Goal: Book appointment/travel/reservation

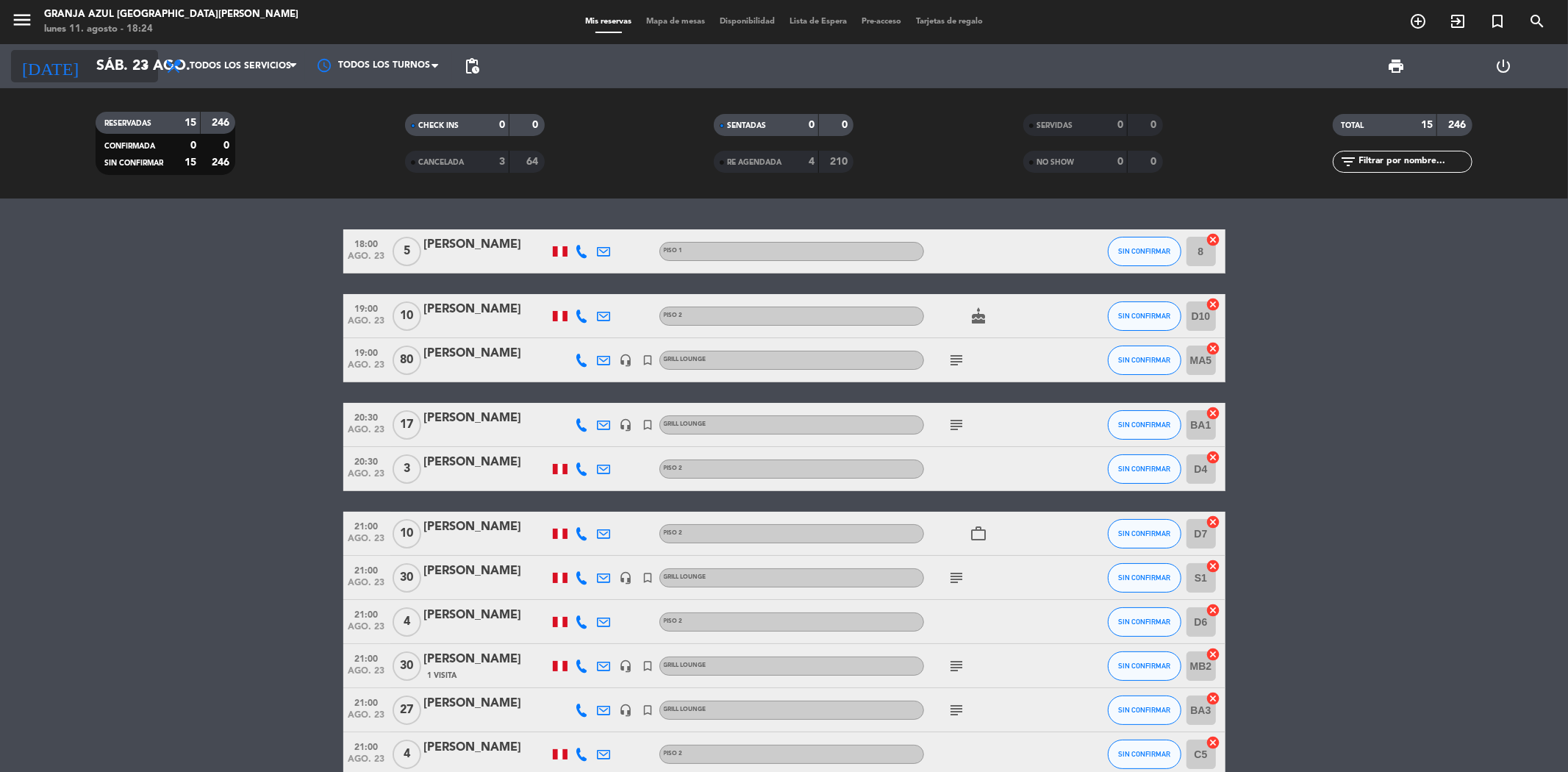
click at [90, 68] on input "sáb. 23 ago." at bounding box center [182, 66] width 186 height 32
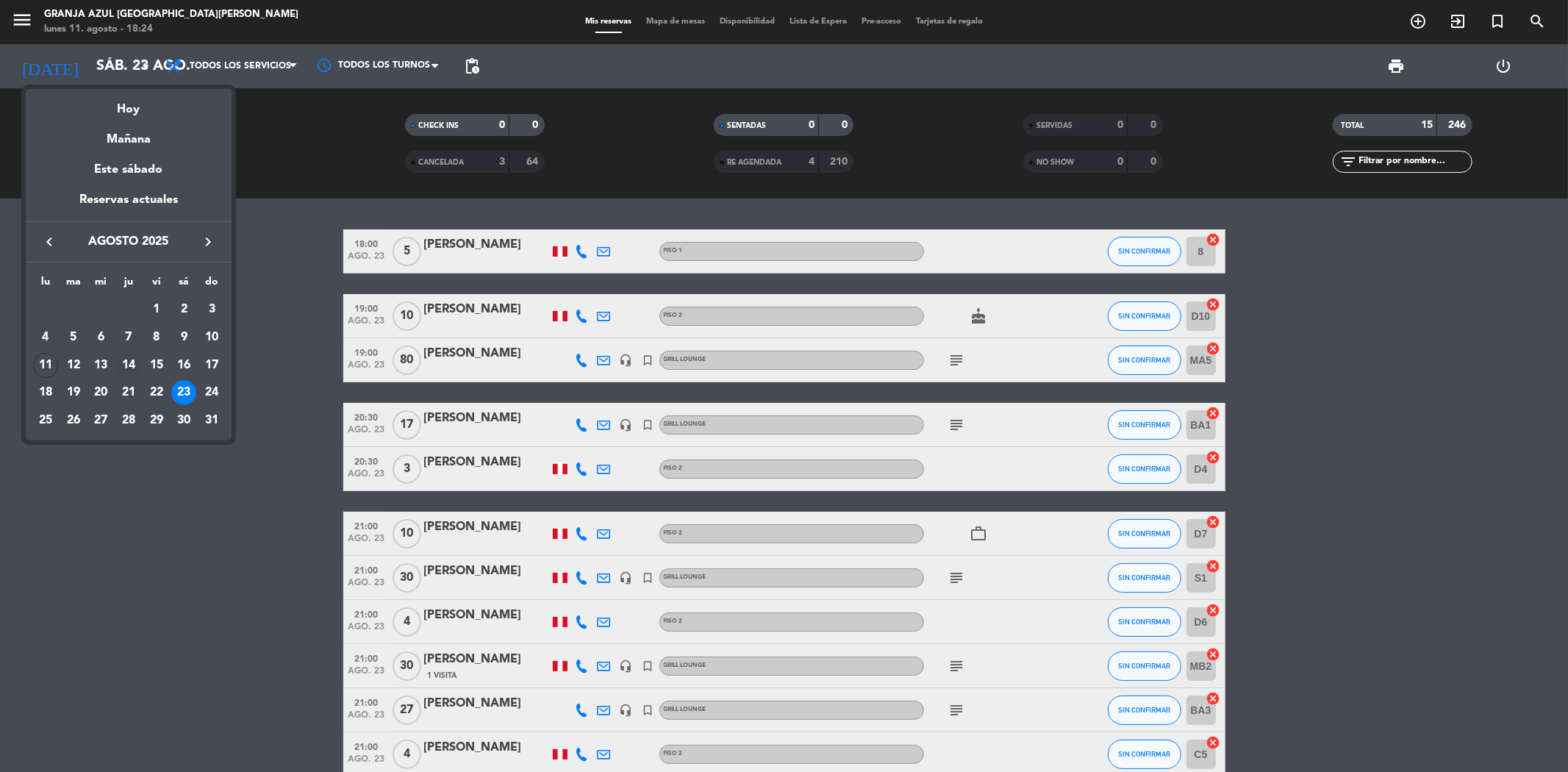
click at [123, 368] on div "14" at bounding box center [129, 365] width 25 height 25
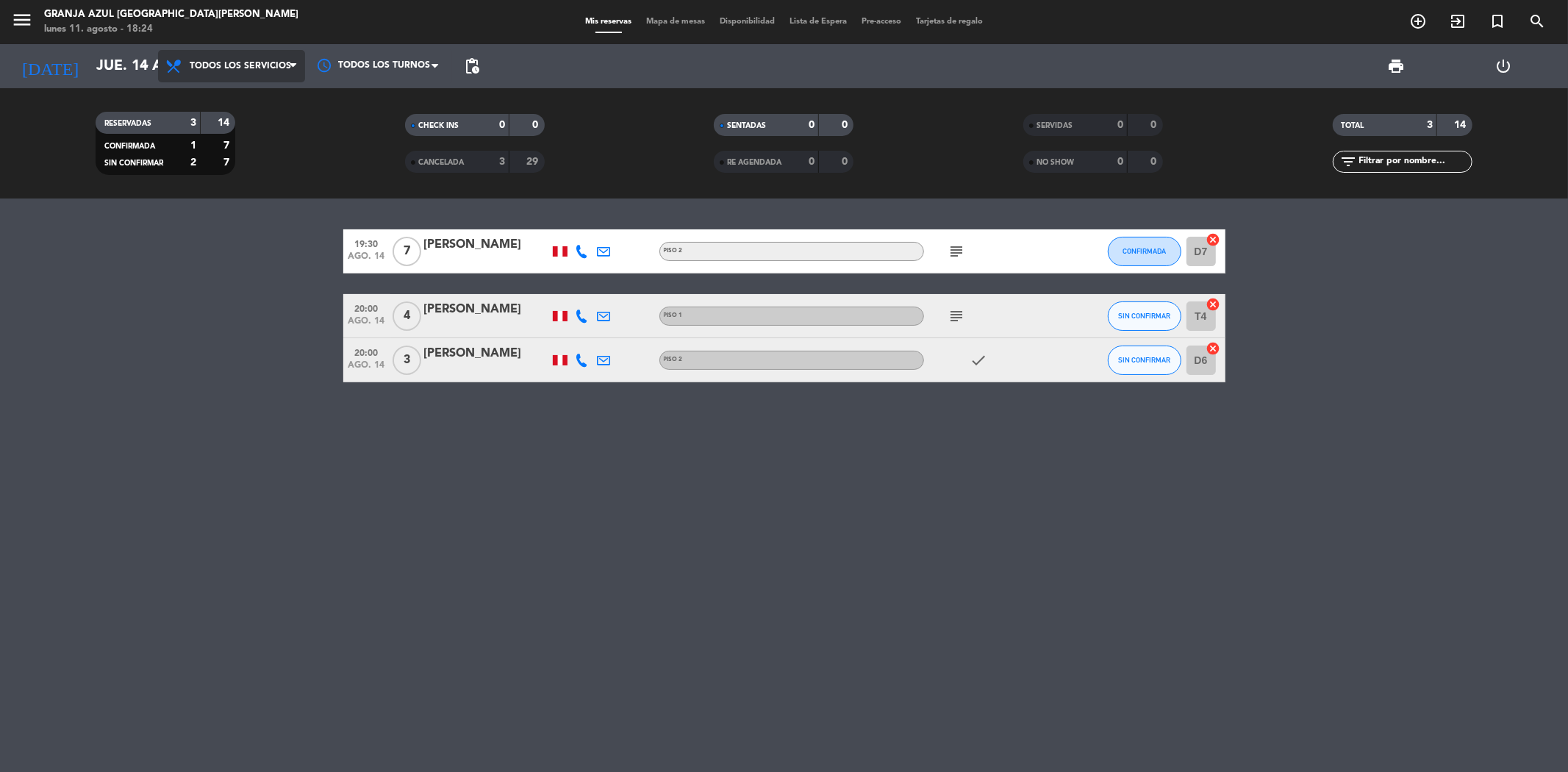
click at [254, 56] on span "Todos los servicios" at bounding box center [231, 66] width 147 height 32
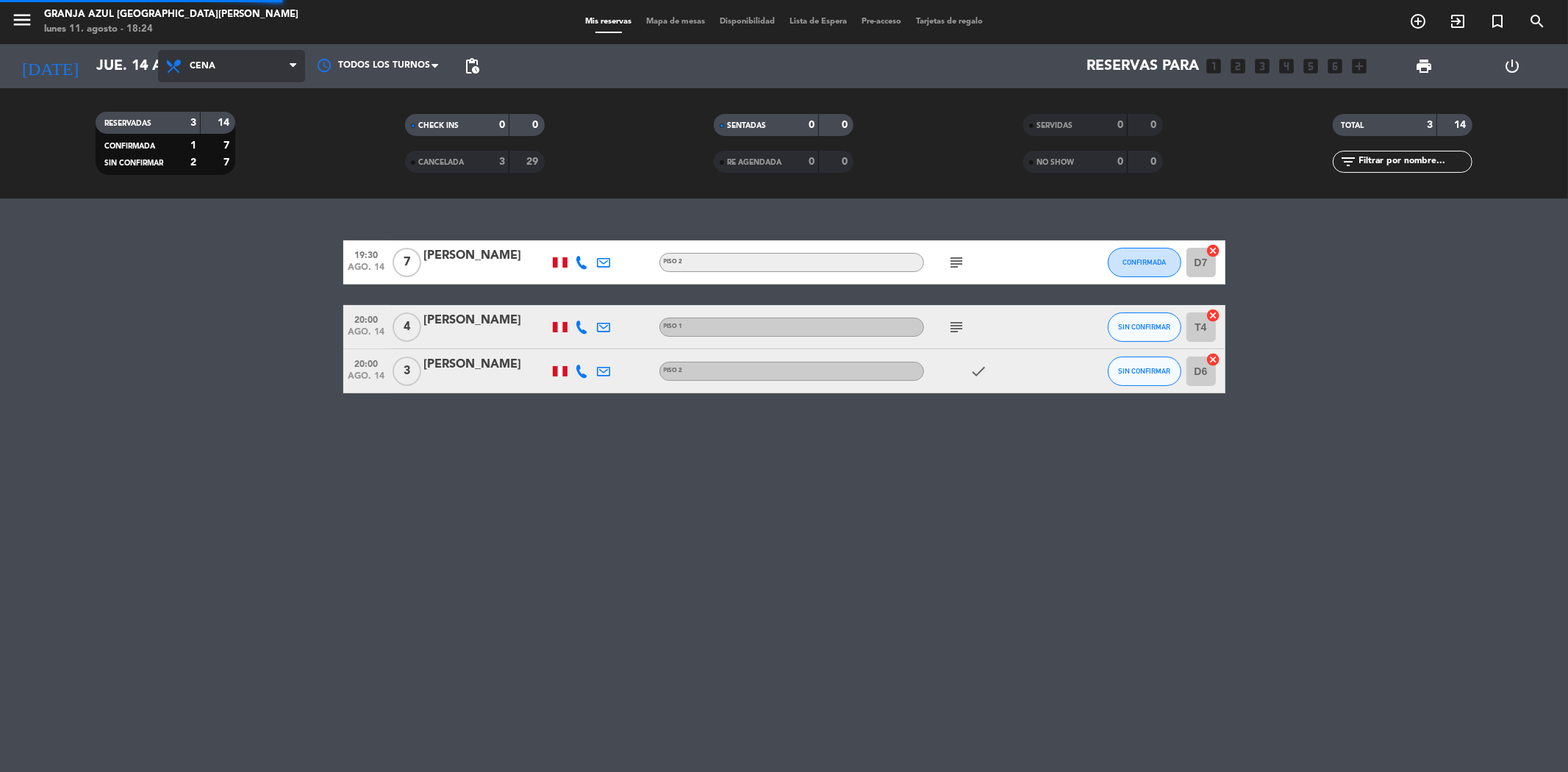
click at [251, 166] on div "menu Granja Azul San [PERSON_NAME] [DATE] 11. agosto - 18:24 Mis reservas Mapa …" at bounding box center [784, 99] width 1568 height 199
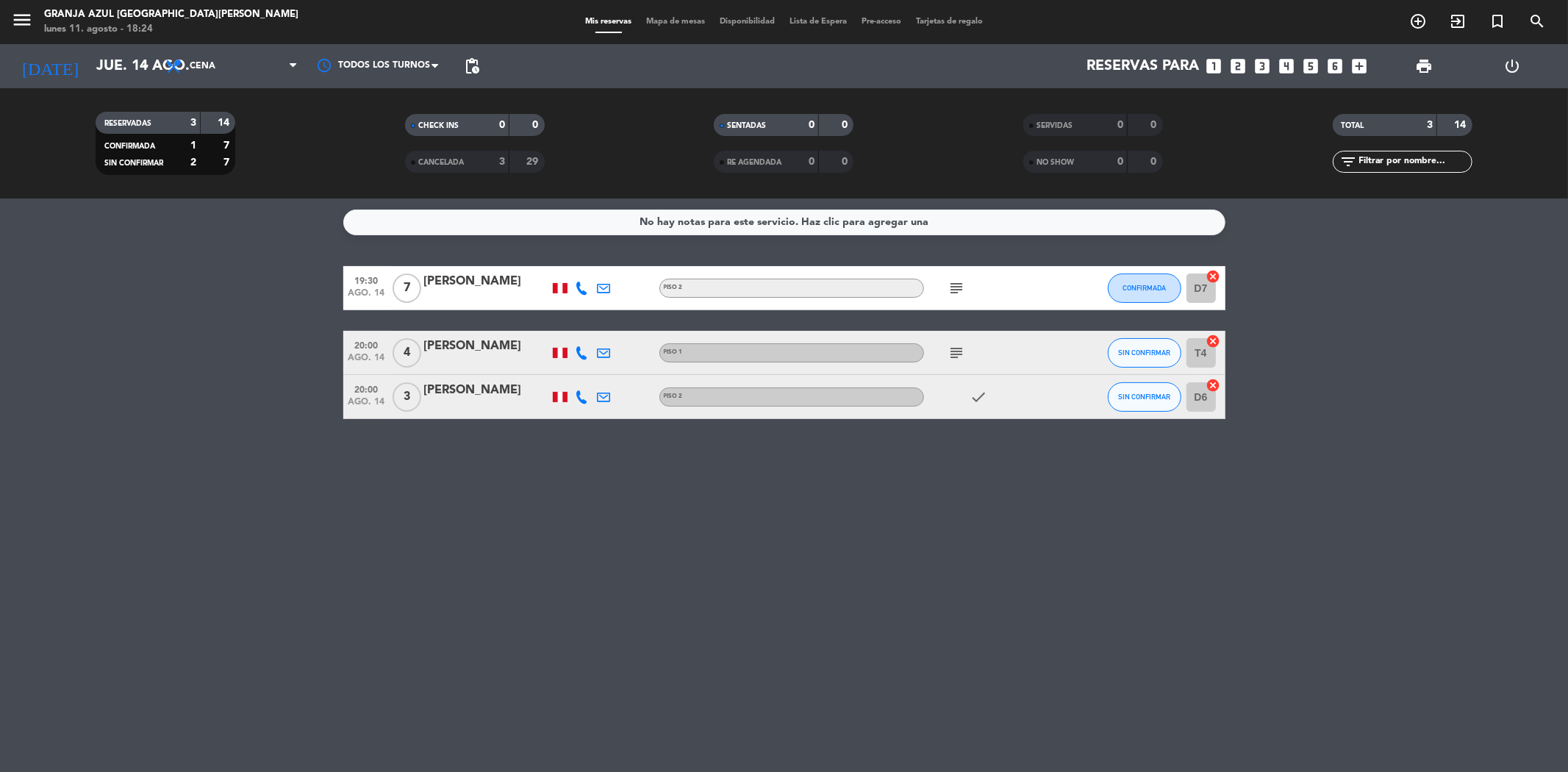
click at [950, 286] on icon "subject" at bounding box center [957, 288] width 18 height 18
click at [948, 360] on icon "subject" at bounding box center [957, 353] width 18 height 18
click at [951, 353] on icon "subject" at bounding box center [957, 353] width 18 height 18
click at [956, 284] on icon "subject" at bounding box center [957, 288] width 18 height 18
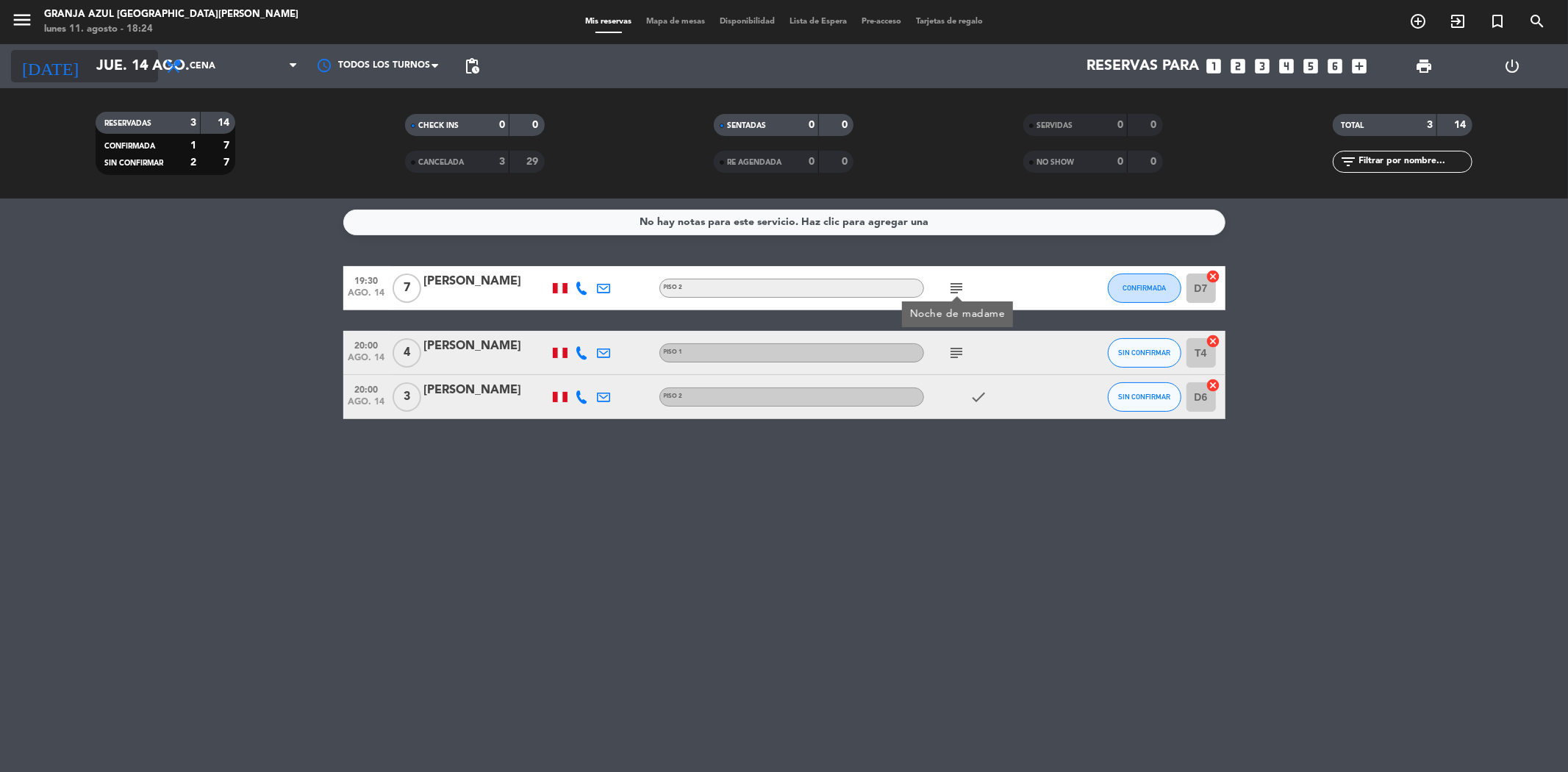
click at [89, 57] on input "jue. 14 ago." at bounding box center [182, 66] width 186 height 32
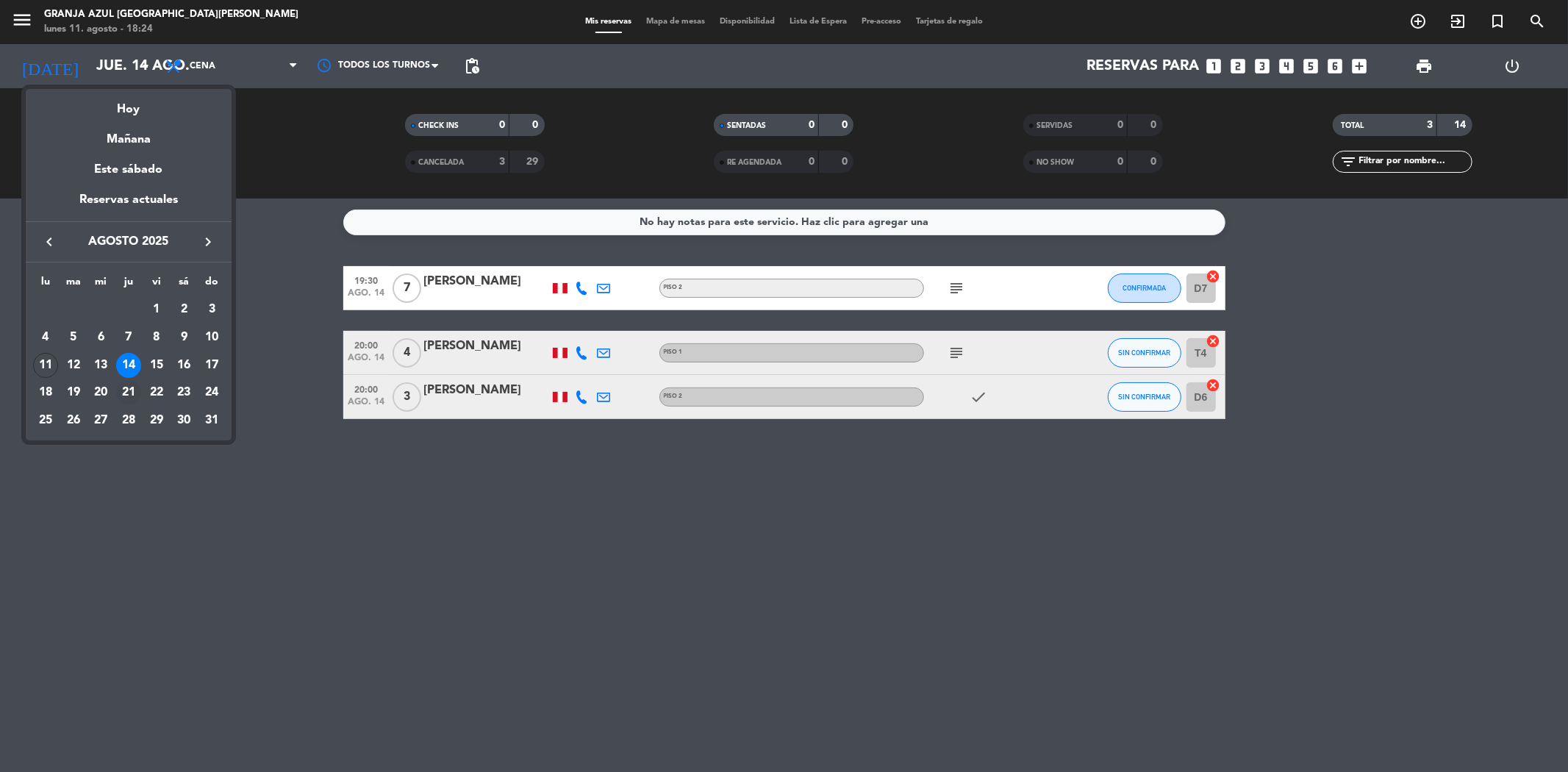
click at [121, 388] on div "21" at bounding box center [129, 392] width 25 height 25
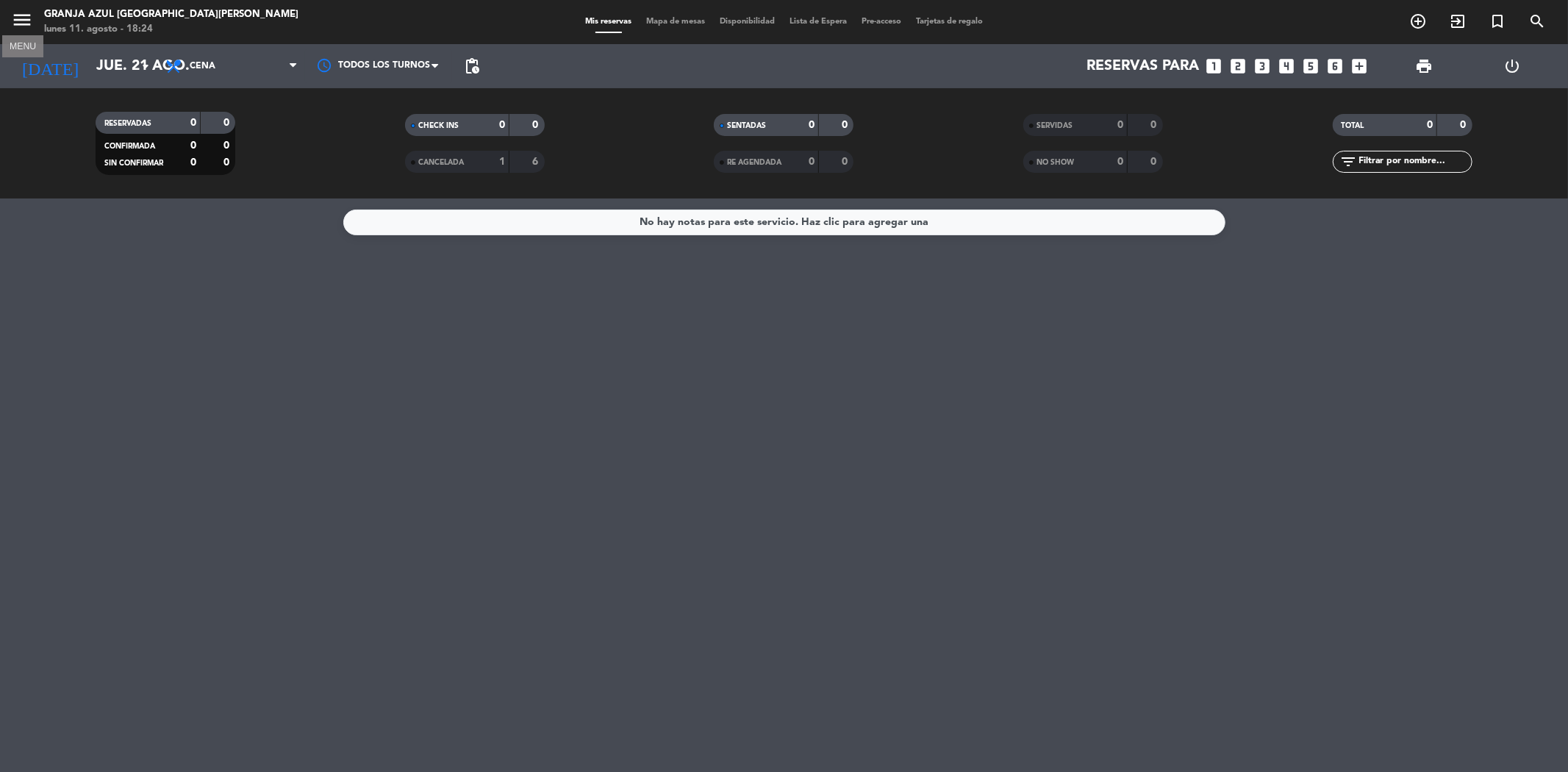
click at [18, 12] on icon "menu" at bounding box center [21, 20] width 22 height 22
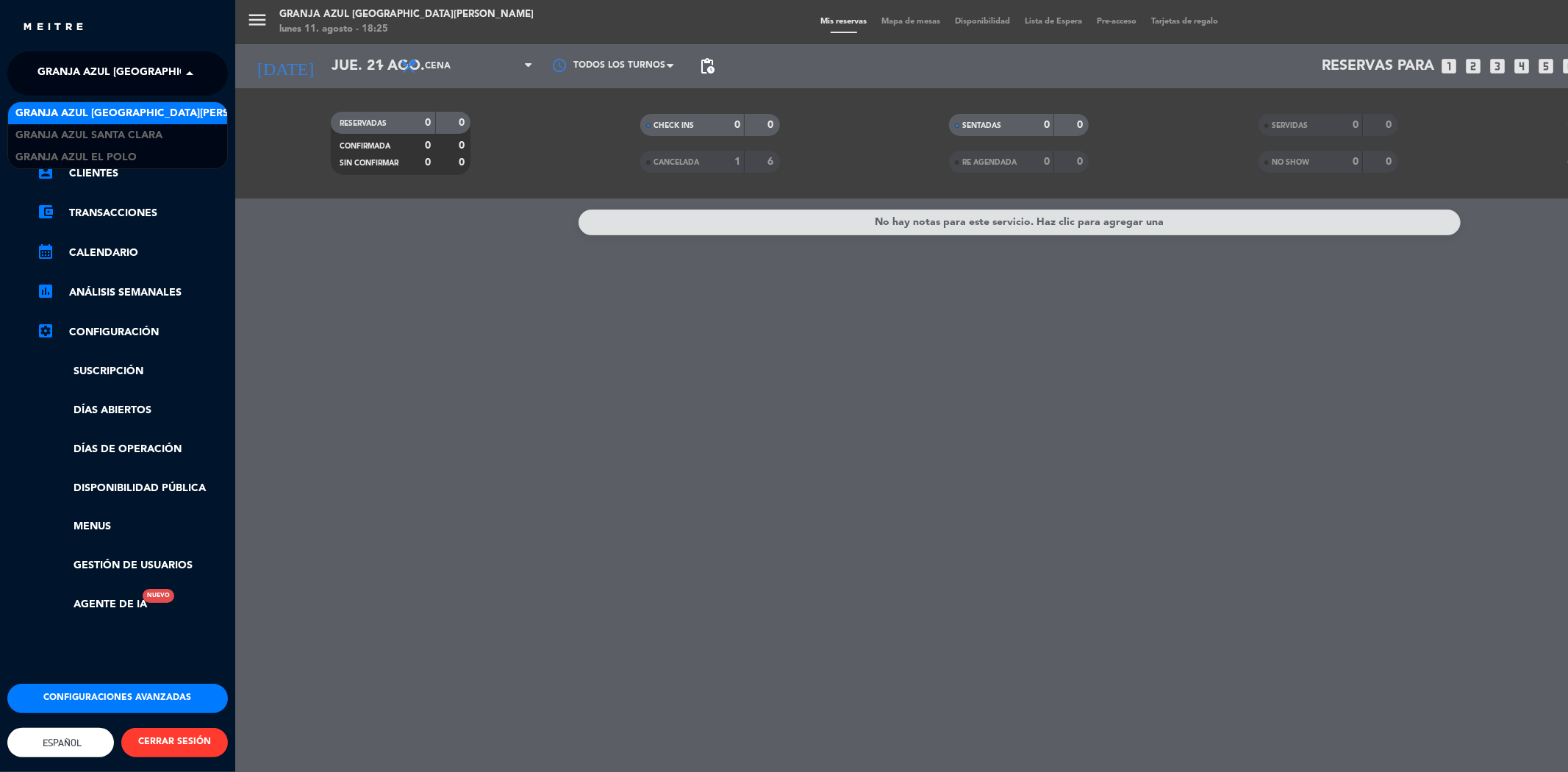
click at [192, 83] on span at bounding box center [193, 73] width 25 height 31
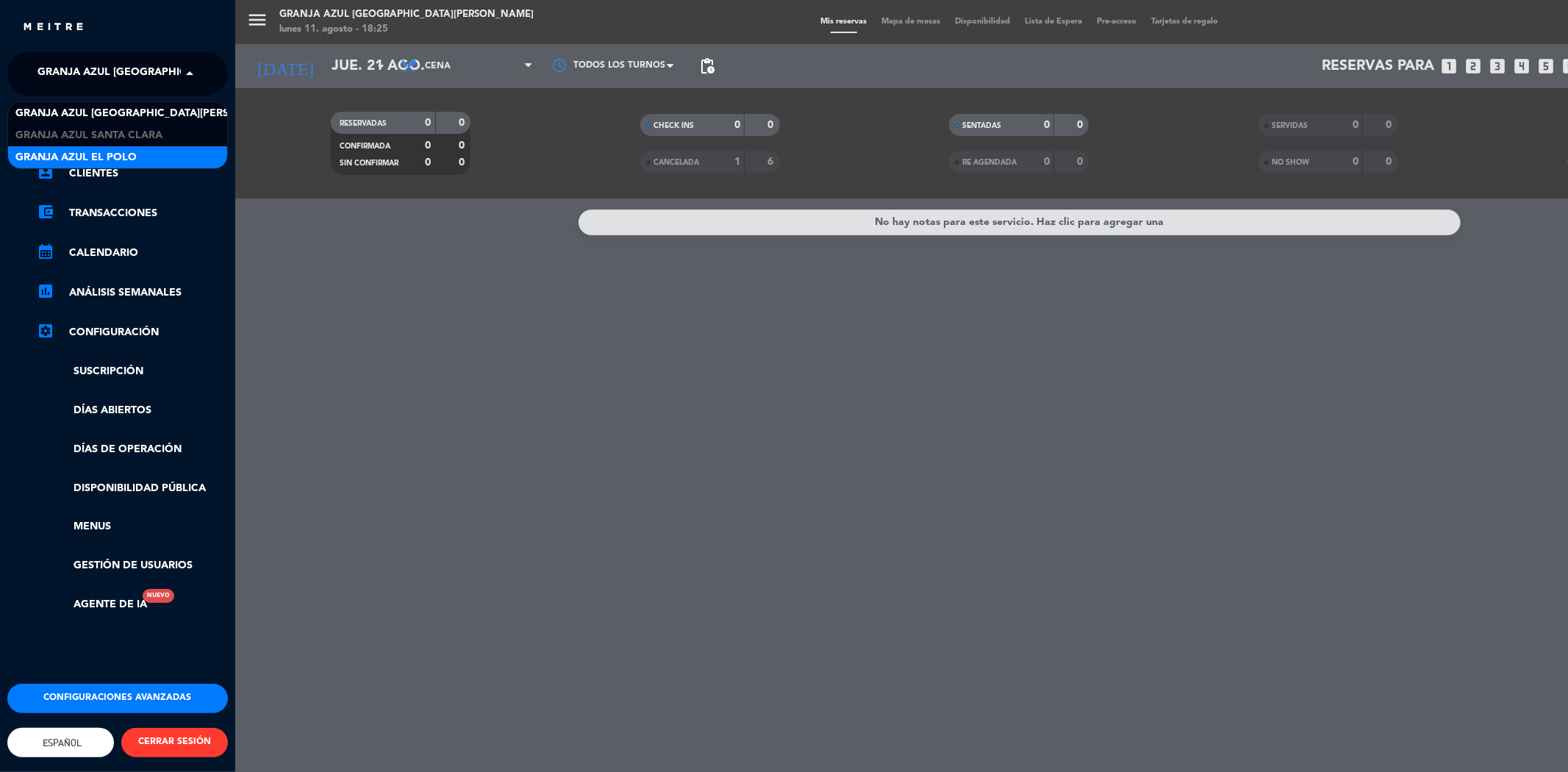
click at [143, 152] on div "Granja Azul El Polo" at bounding box center [118, 157] width 219 height 22
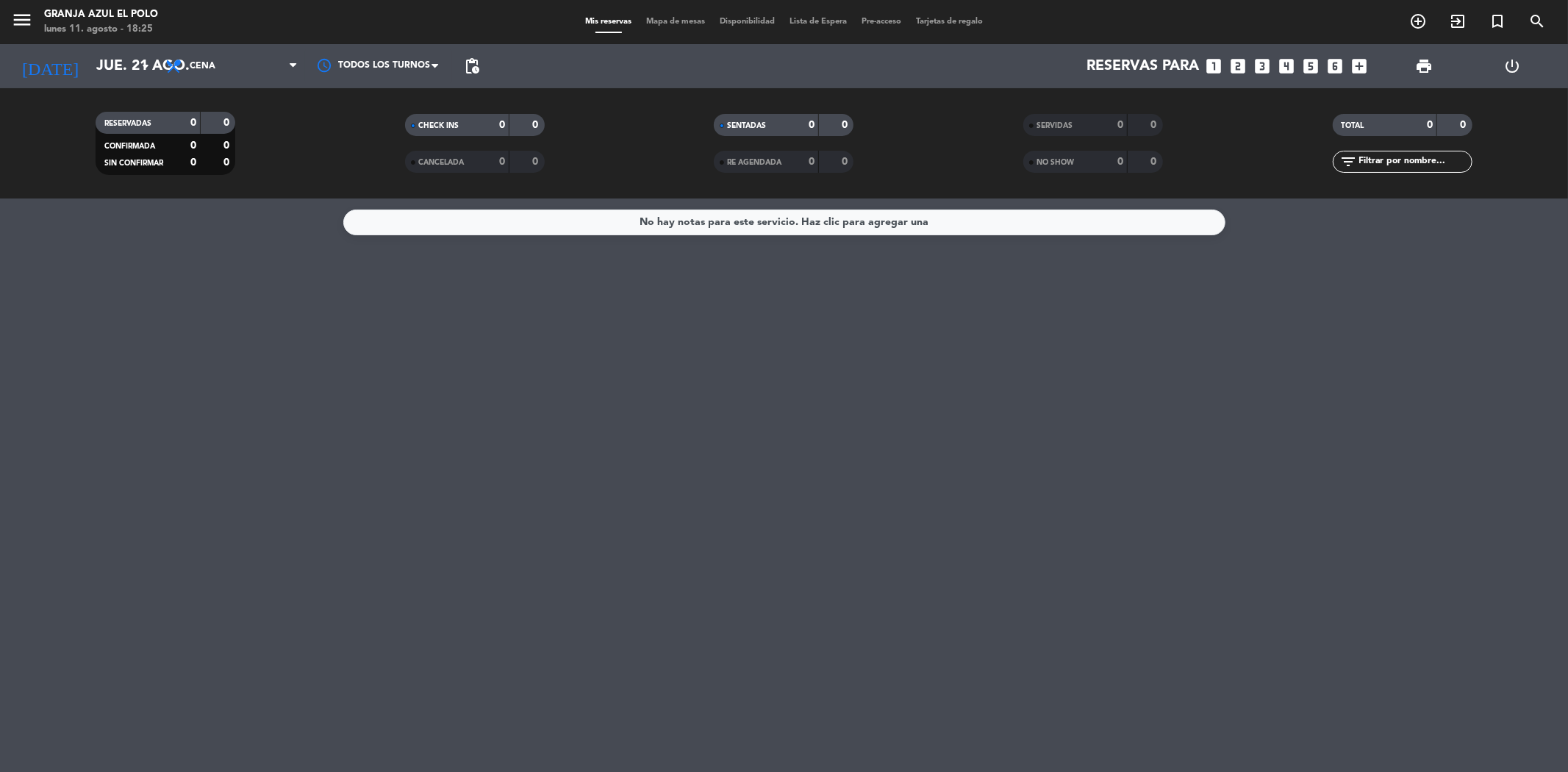
click at [241, 83] on div "Todos los servicios Almuerzo Cena Cena Todos los servicios Almuerzo Cena" at bounding box center [231, 66] width 147 height 44
click at [259, 75] on span "Cena" at bounding box center [231, 66] width 147 height 32
click at [229, 167] on div "menu Granja Azul El Polo [DATE] 11. agosto - 18:25 Mis reservas Mapa de mesas D…" at bounding box center [784, 99] width 1568 height 199
click at [267, 55] on span "Cena" at bounding box center [231, 66] width 147 height 32
click at [207, 157] on div "menu Granja Azul El Polo [DATE] 11. agosto - 18:25 Mis reservas Mapa de mesas D…" at bounding box center [784, 99] width 1568 height 199
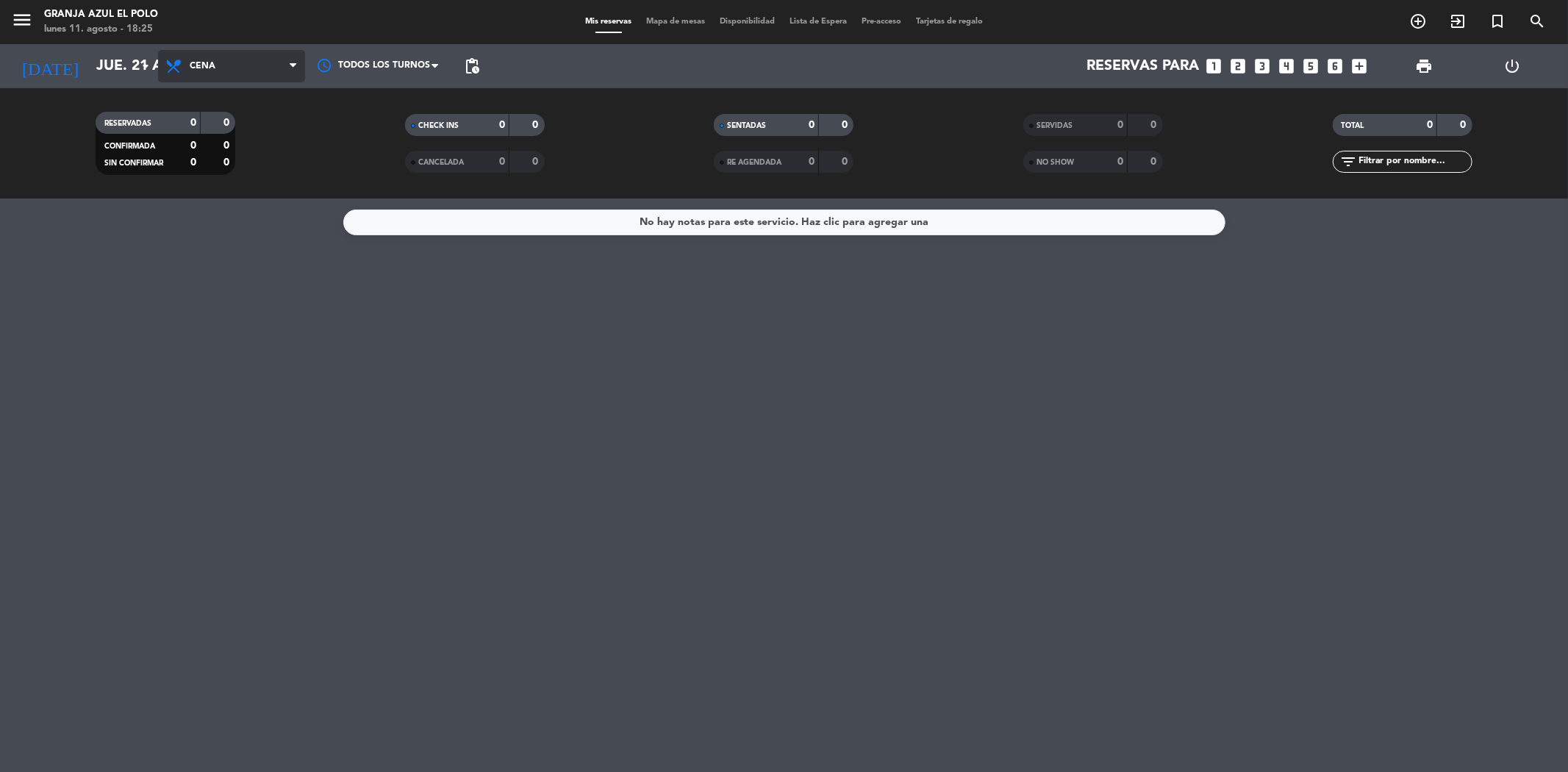
click at [202, 61] on span "Cena" at bounding box center [202, 66] width 26 height 11
click at [230, 104] on div "menu Granja Azul El Polo [DATE] 11. agosto - 18:25 Mis reservas Mapa de mesas D…" at bounding box center [784, 99] width 1568 height 199
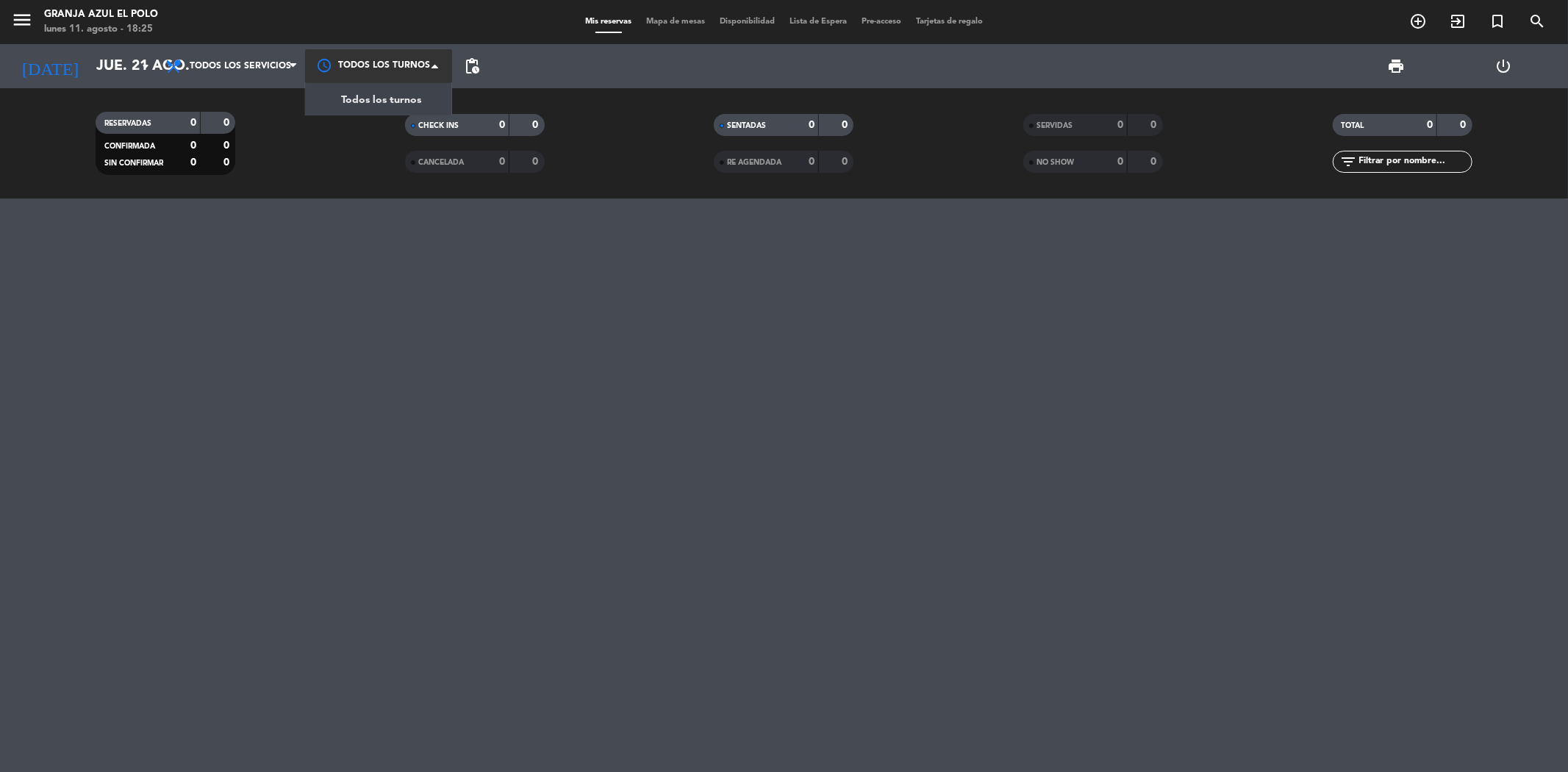
click at [420, 76] on div at bounding box center [378, 65] width 147 height 33
click at [388, 103] on span "Todos los turnos" at bounding box center [381, 100] width 80 height 17
click at [201, 77] on span "Todos los servicios" at bounding box center [231, 66] width 147 height 32
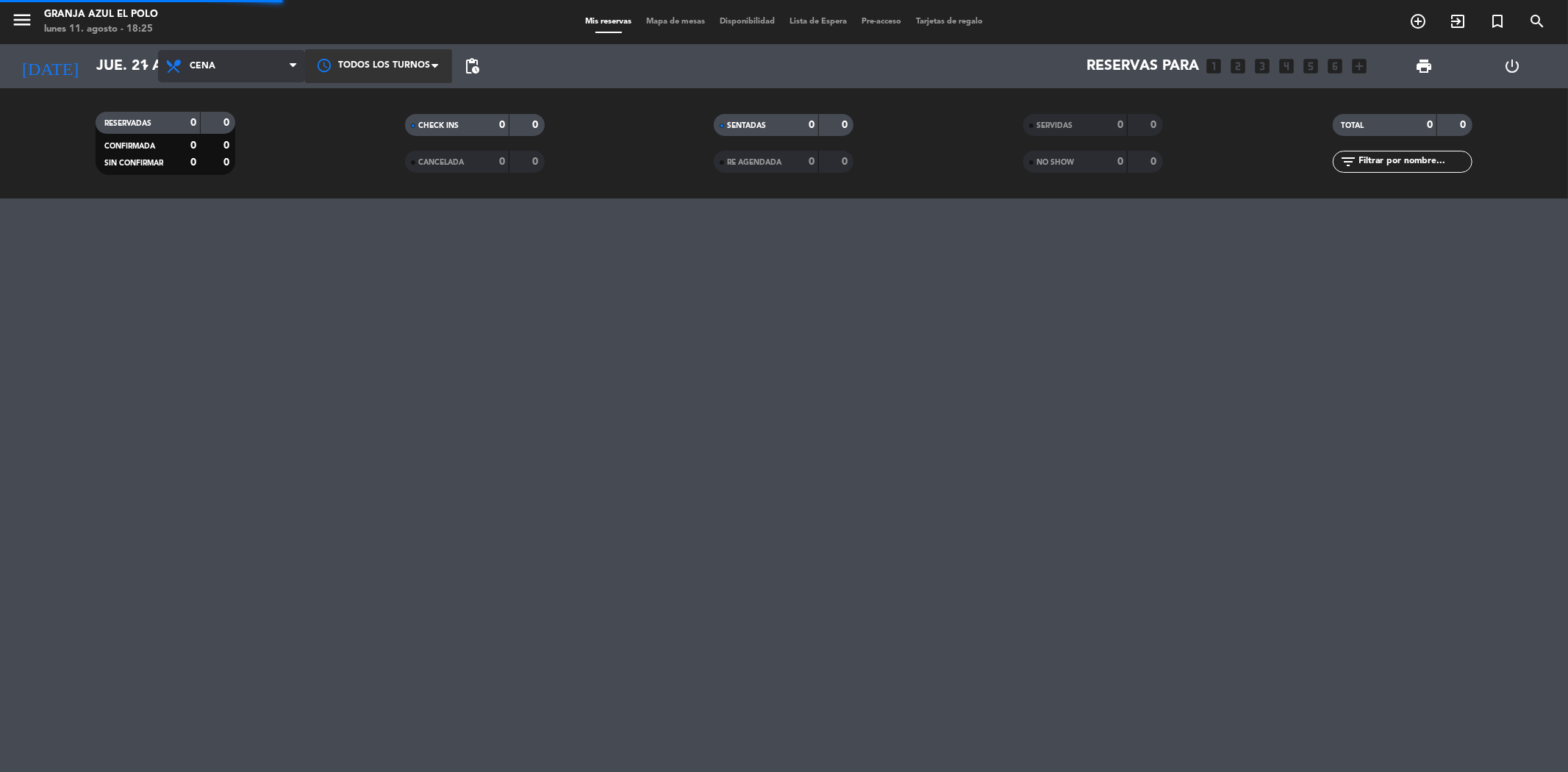
click at [206, 165] on div "menu Granja Azul El Polo [DATE] 11. agosto - 18:25 Mis reservas Mapa de mesas D…" at bounding box center [784, 99] width 1568 height 199
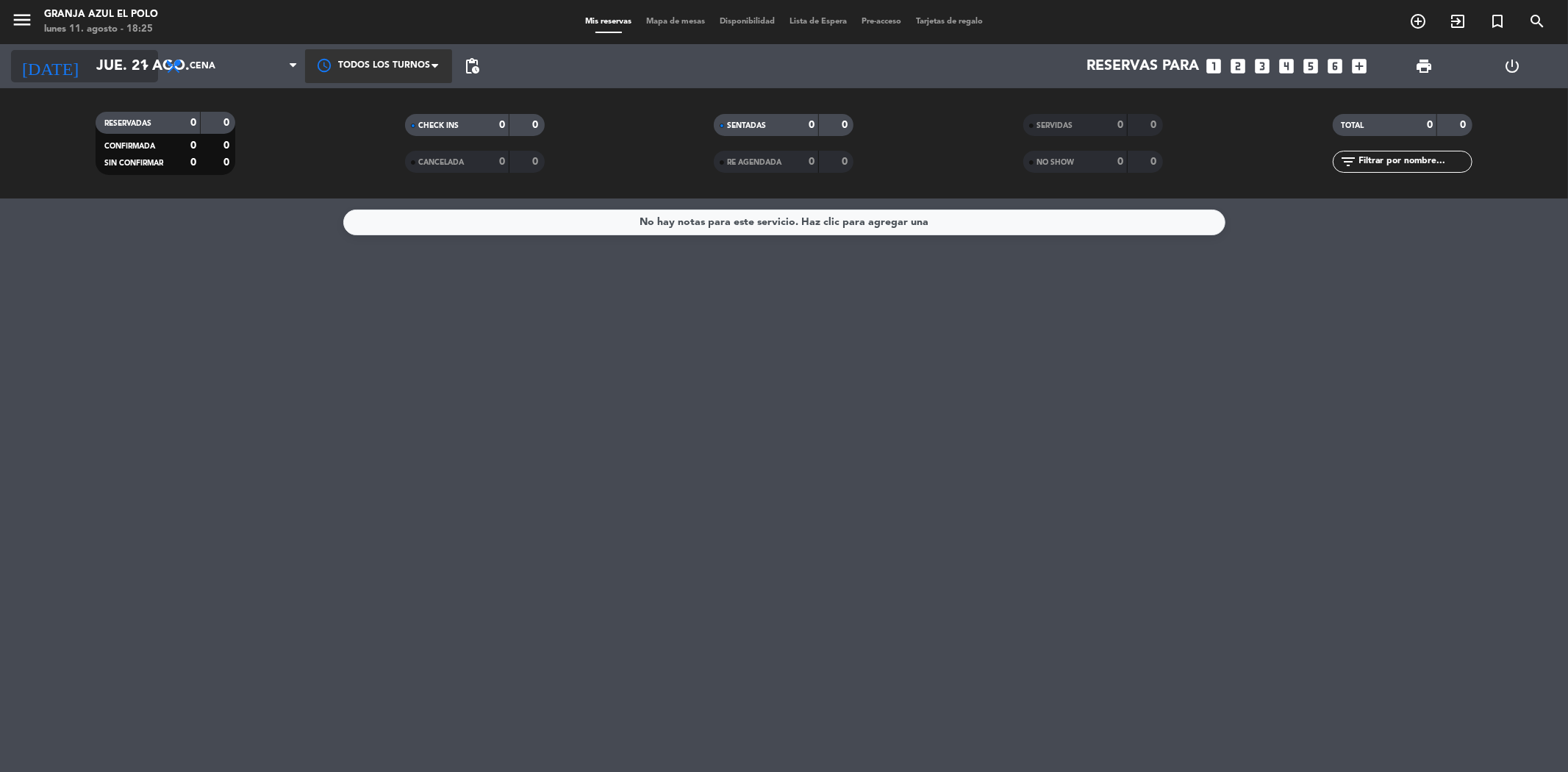
click at [121, 52] on input "jue. 21 ago." at bounding box center [182, 66] width 186 height 32
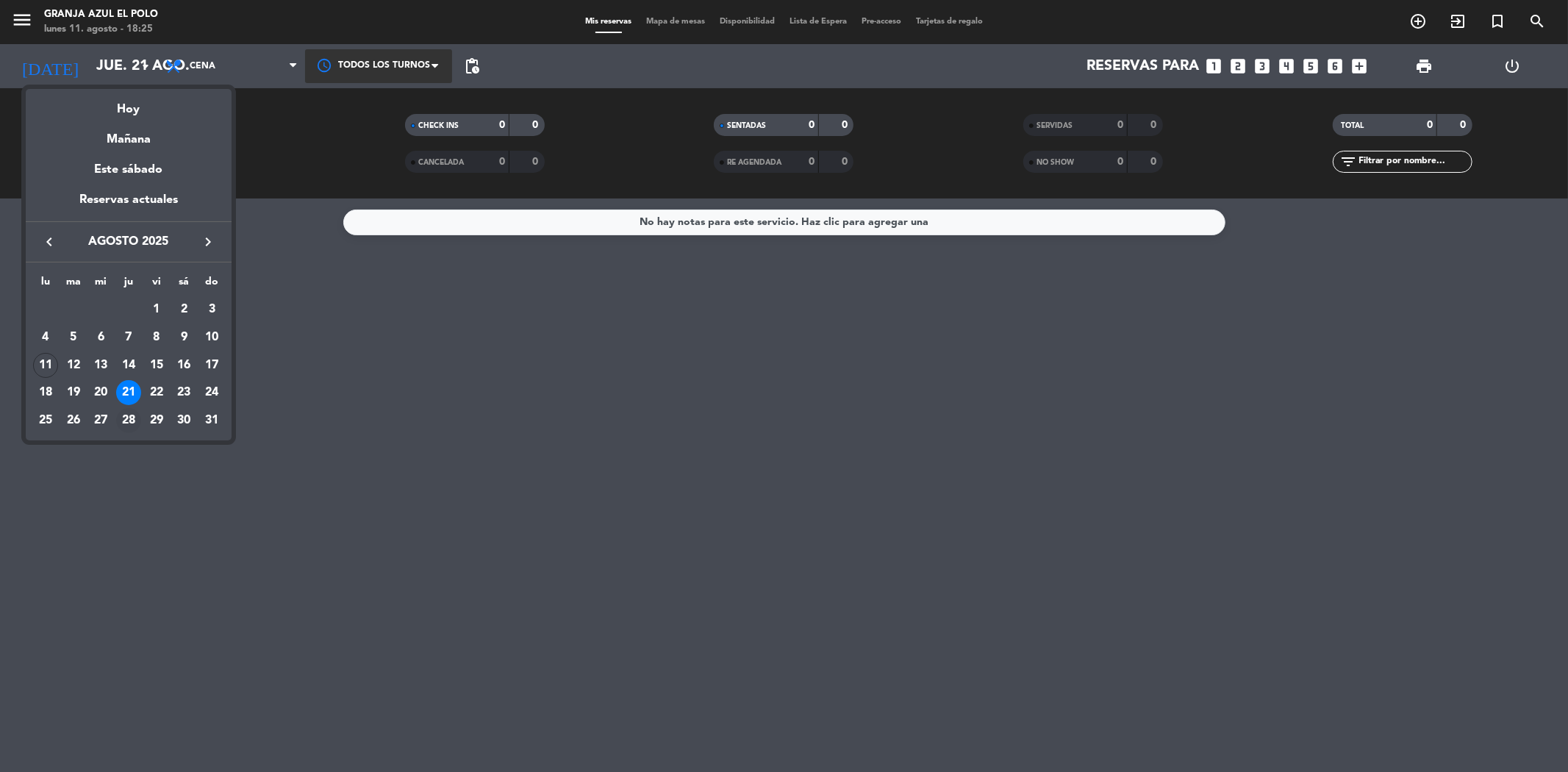
click at [126, 423] on div "28" at bounding box center [129, 420] width 25 height 25
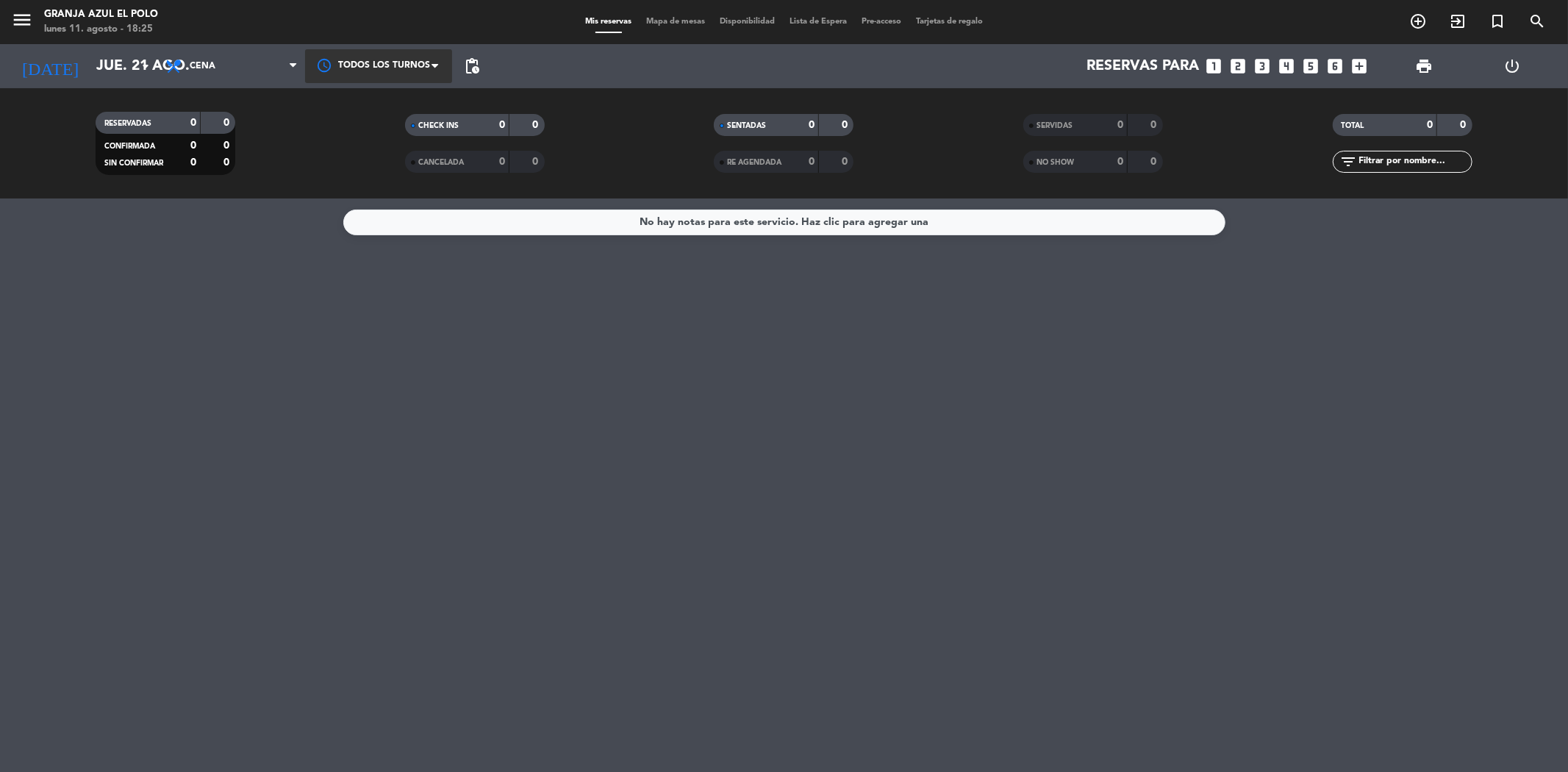
type input "jue. 28 ago."
